Goal: Transaction & Acquisition: Download file/media

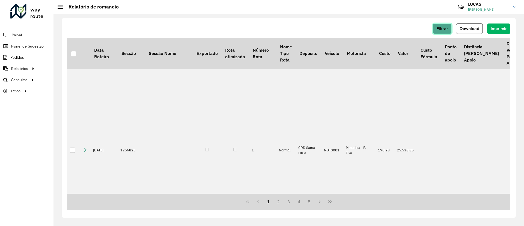
click at [449, 25] on button "Filtrar" at bounding box center [442, 28] width 19 height 10
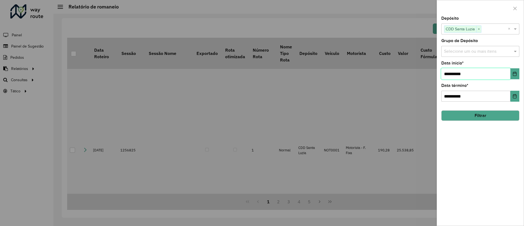
click at [507, 73] on input "**********" at bounding box center [475, 73] width 69 height 11
click at [513, 73] on icon "Choose Date" at bounding box center [515, 73] width 4 height 4
click at [514, 70] on button "Choose Date" at bounding box center [514, 73] width 9 height 11
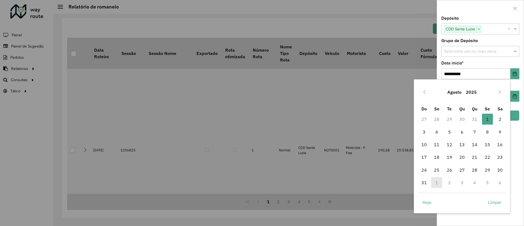
click at [435, 185] on td "1" at bounding box center [436, 182] width 13 height 13
click at [437, 180] on td "1" at bounding box center [436, 182] width 13 height 13
click at [502, 87] on div "[DATE]" at bounding box center [462, 91] width 89 height 17
click at [501, 90] on icon "Next Month" at bounding box center [499, 92] width 4 height 4
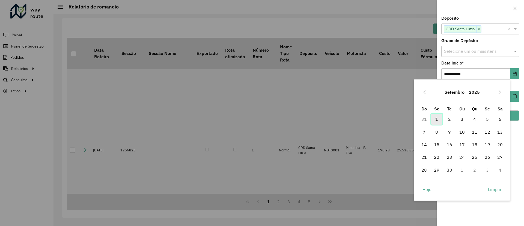
click at [437, 120] on span "1" at bounding box center [436, 118] width 11 height 11
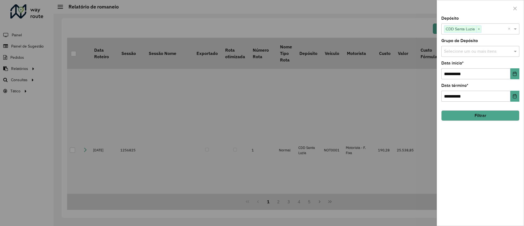
click at [469, 115] on button "Filtrar" at bounding box center [480, 115] width 78 height 10
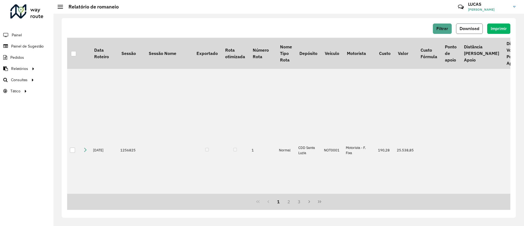
click at [469, 28] on span "Download" at bounding box center [469, 28] width 20 height 5
click at [65, 88] on span "Setores" at bounding box center [68, 91] width 13 height 6
